Goal: Check status: Check status

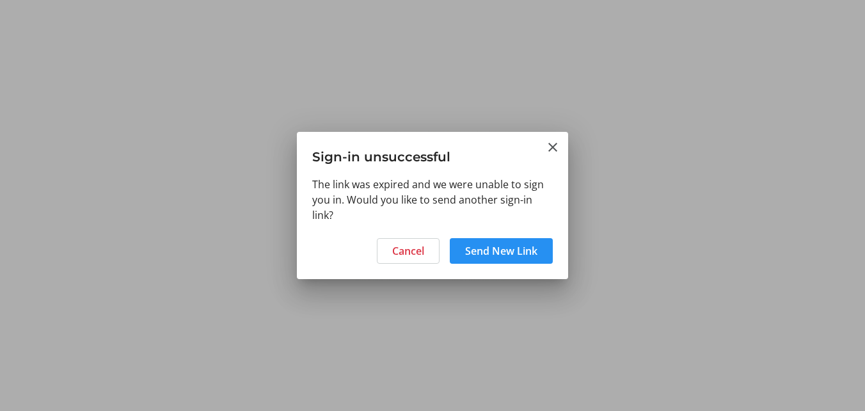
click at [509, 250] on span "Send New Link" at bounding box center [501, 250] width 72 height 15
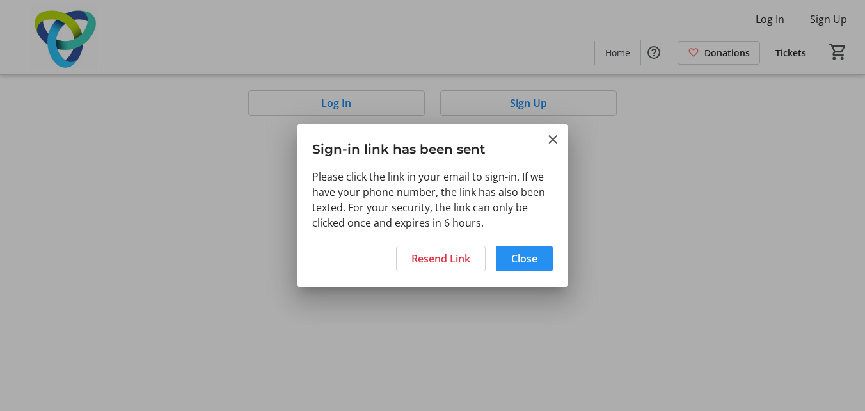
click at [539, 257] on span at bounding box center [524, 258] width 57 height 31
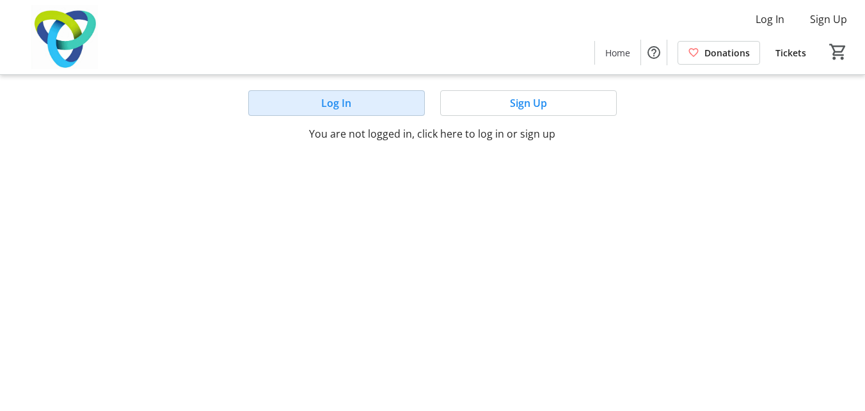
click at [344, 102] on span "Log In" at bounding box center [336, 102] width 30 height 15
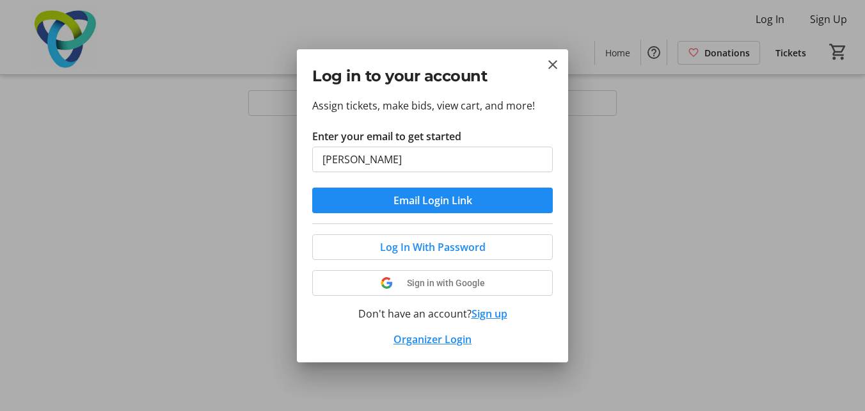
click at [312, 188] on button "Email Login Link" at bounding box center [432, 201] width 241 height 26
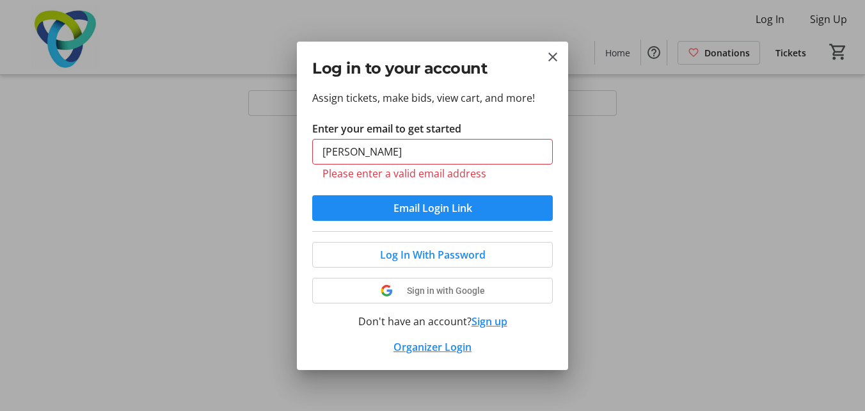
type input "[PERSON_NAME][EMAIL_ADDRESS][PERSON_NAME][DOMAIN_NAME]"
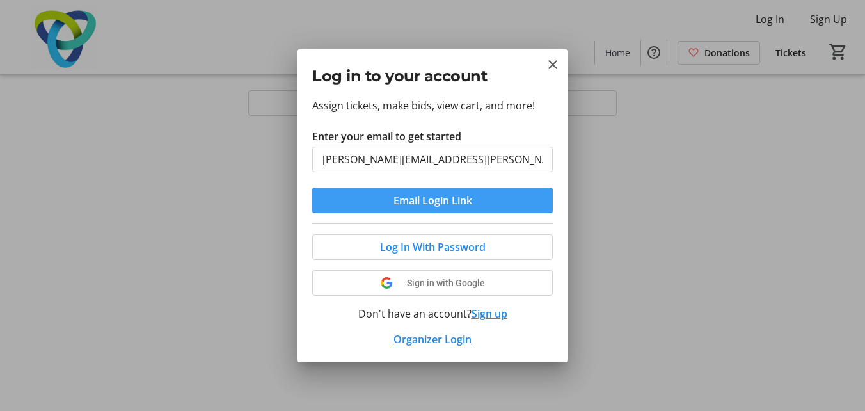
click at [428, 207] on span "Email Login Link" at bounding box center [433, 200] width 79 height 15
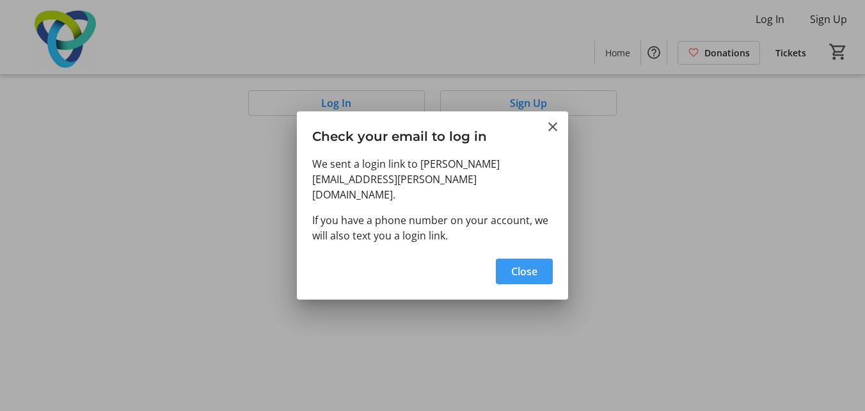
click at [522, 265] on span "Close" at bounding box center [524, 271] width 26 height 15
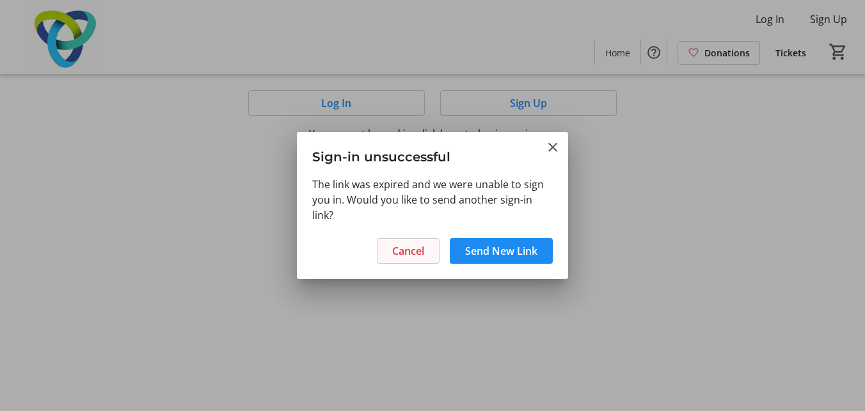
click at [410, 243] on span "Cancel" at bounding box center [408, 250] width 32 height 15
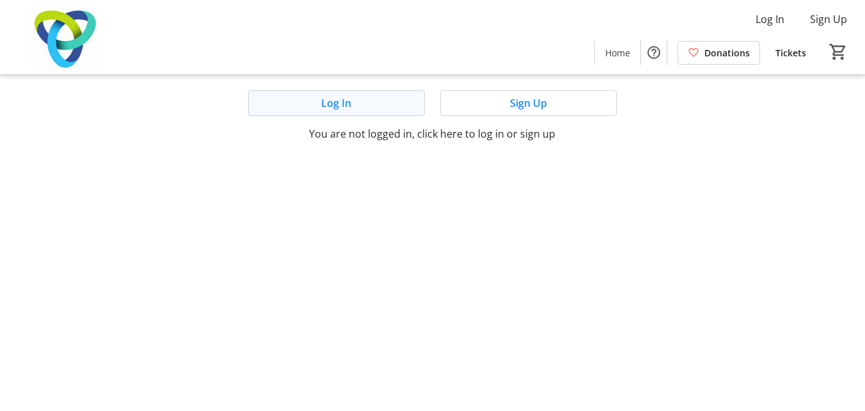
click at [352, 97] on span at bounding box center [336, 103] width 175 height 31
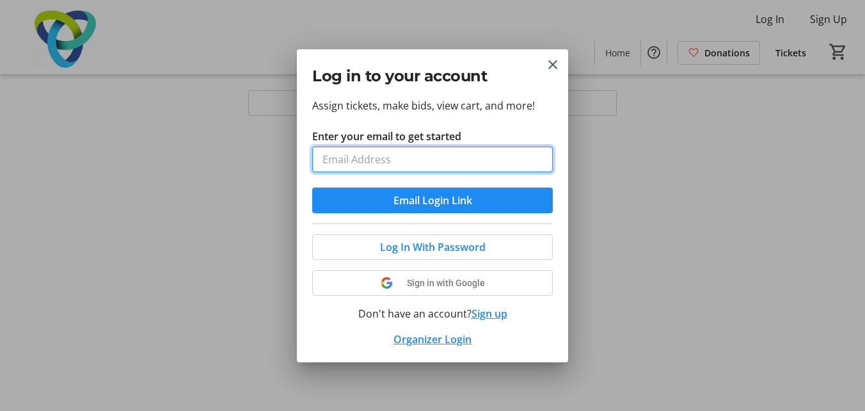
click at [414, 167] on input "Enter your email to get started" at bounding box center [432, 160] width 241 height 26
type input "[PERSON_NAME][EMAIL_ADDRESS][PERSON_NAME][DOMAIN_NAME]"
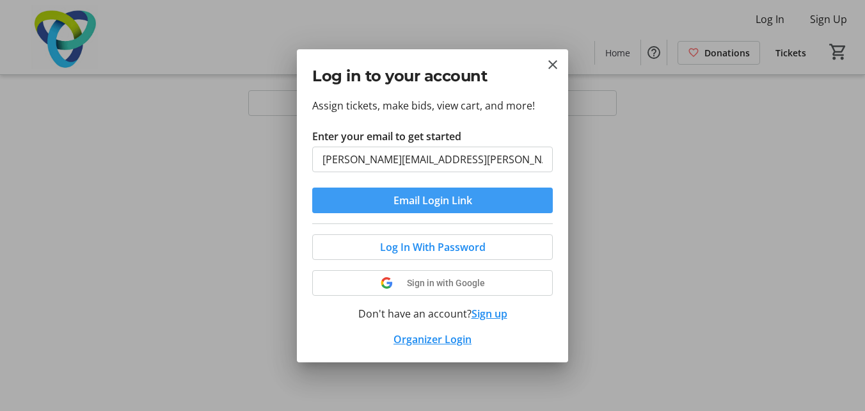
click at [416, 202] on span "Email Login Link" at bounding box center [433, 200] width 79 height 15
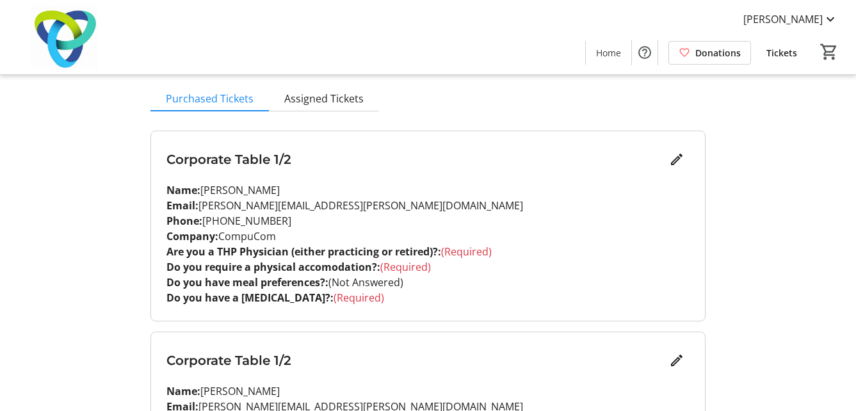
scroll to position [95, 0]
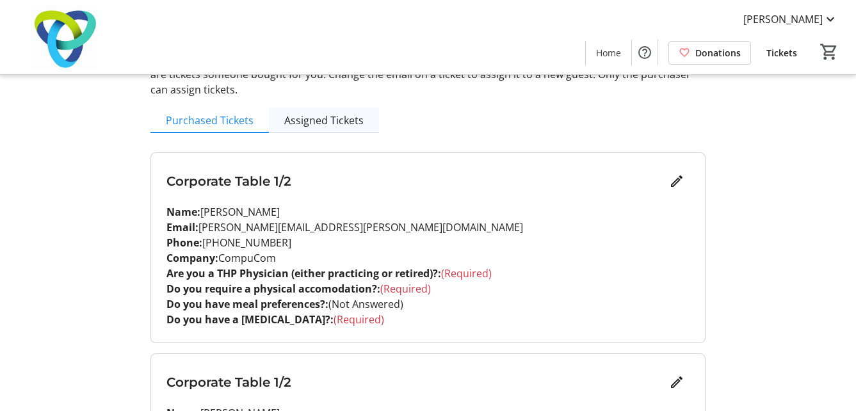
click at [319, 117] on span "Assigned Tickets" at bounding box center [323, 120] width 79 height 10
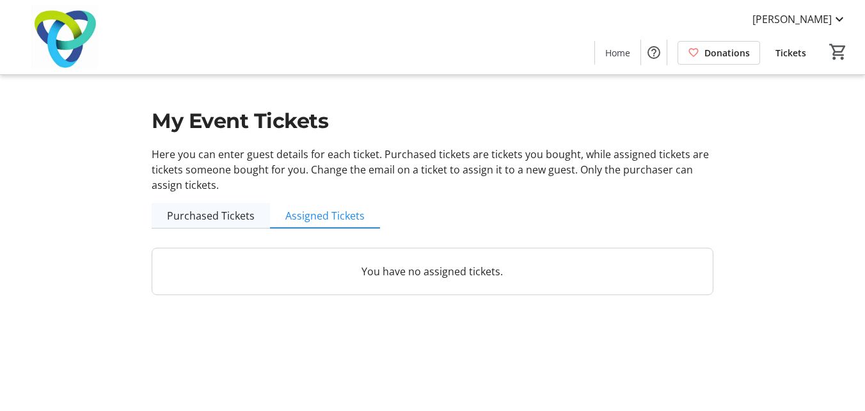
click at [215, 212] on span "Purchased Tickets" at bounding box center [211, 216] width 88 height 10
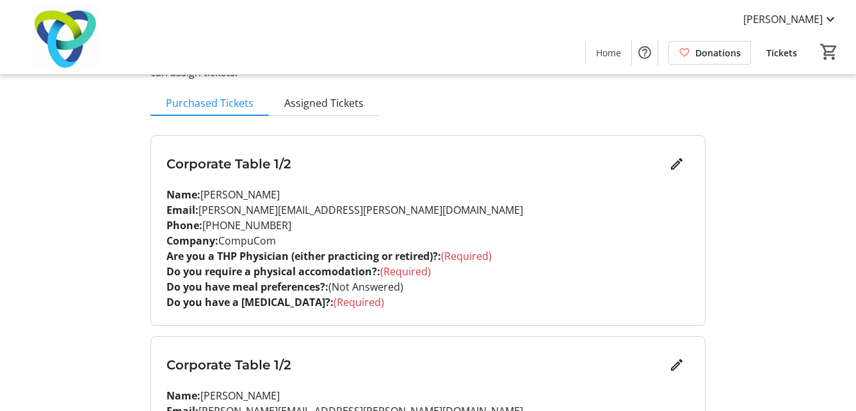
scroll to position [97, 0]
